Goal: Transaction & Acquisition: Obtain resource

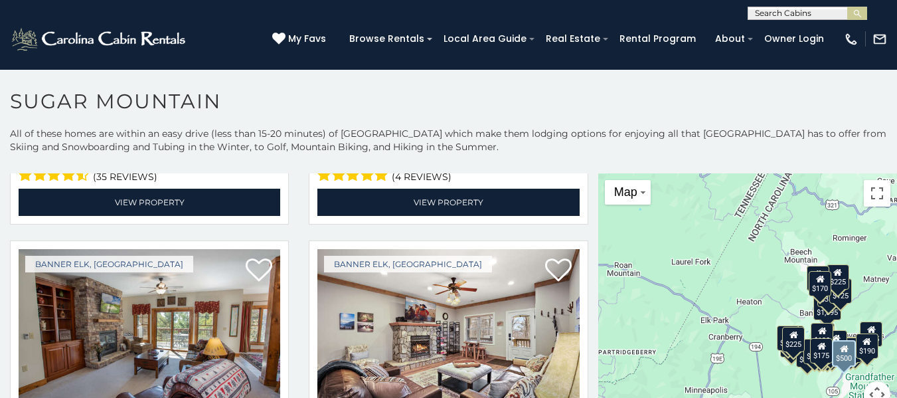
scroll to position [3711, 0]
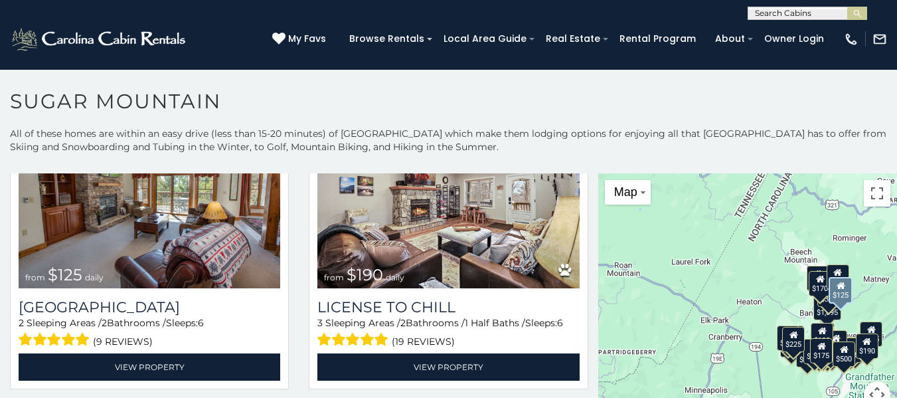
click at [153, 196] on img at bounding box center [150, 200] width 262 height 175
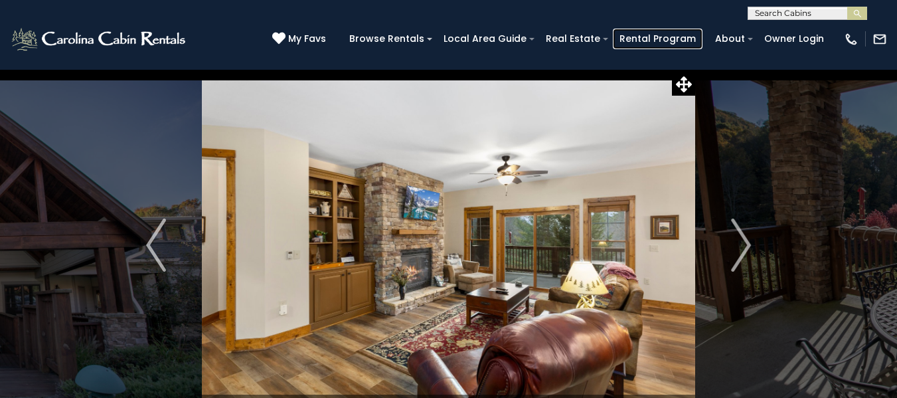
click at [677, 44] on link "Rental Program" at bounding box center [658, 39] width 90 height 21
